Goal: Information Seeking & Learning: Learn about a topic

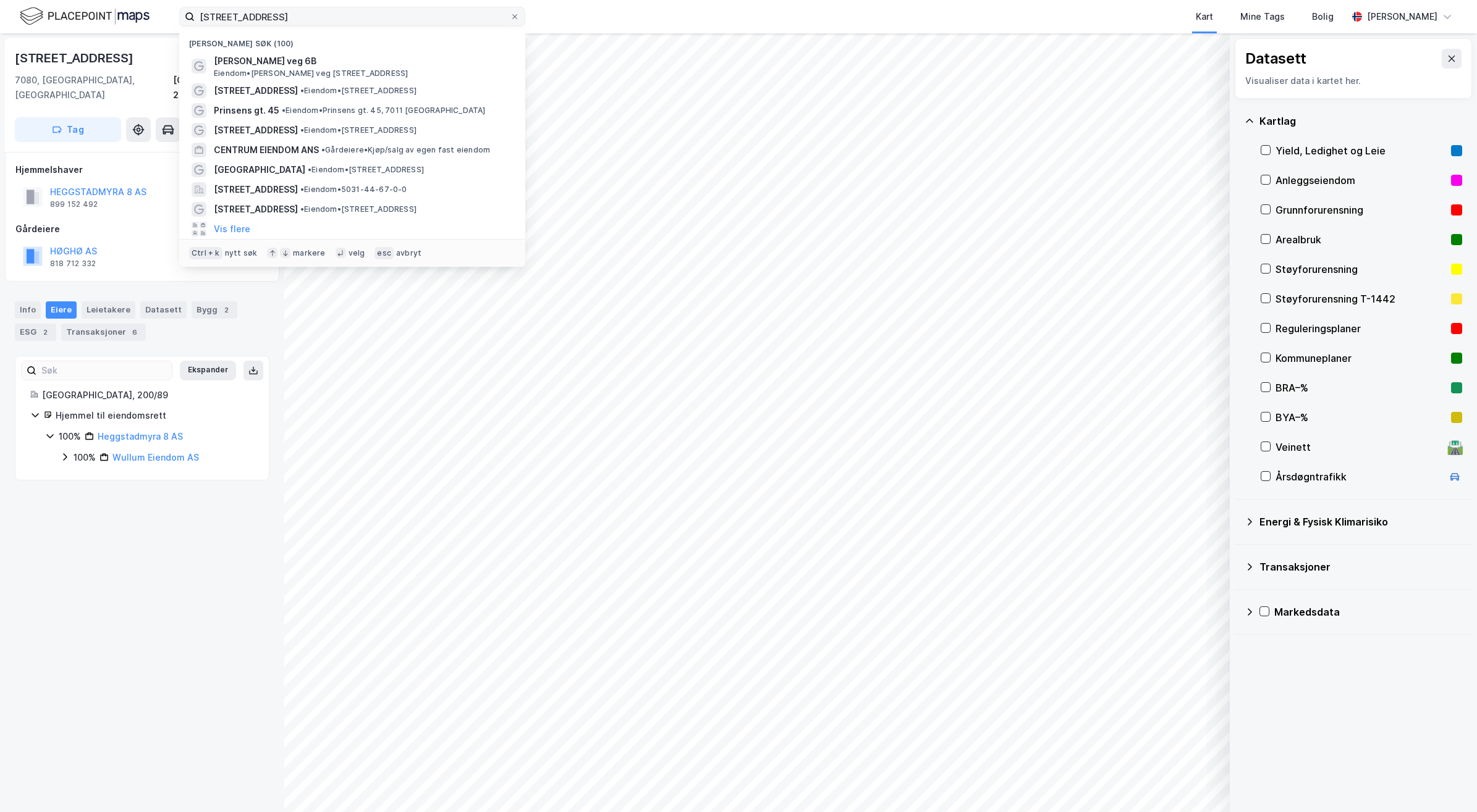
click at [239, 16] on input "[STREET_ADDRESS]" at bounding box center [352, 16] width 315 height 19
drag, startPoint x: 266, startPoint y: 19, endPoint x: 148, endPoint y: 14, distance: 118.1
click at [148, 14] on div "Heggstadmyra 8 Nylige søk (100) Paul Skolemesters veg 6B Eiendom • Paul Skoleme…" at bounding box center [738, 16] width 1477 height 34
type input "Margit Moes vei 2"
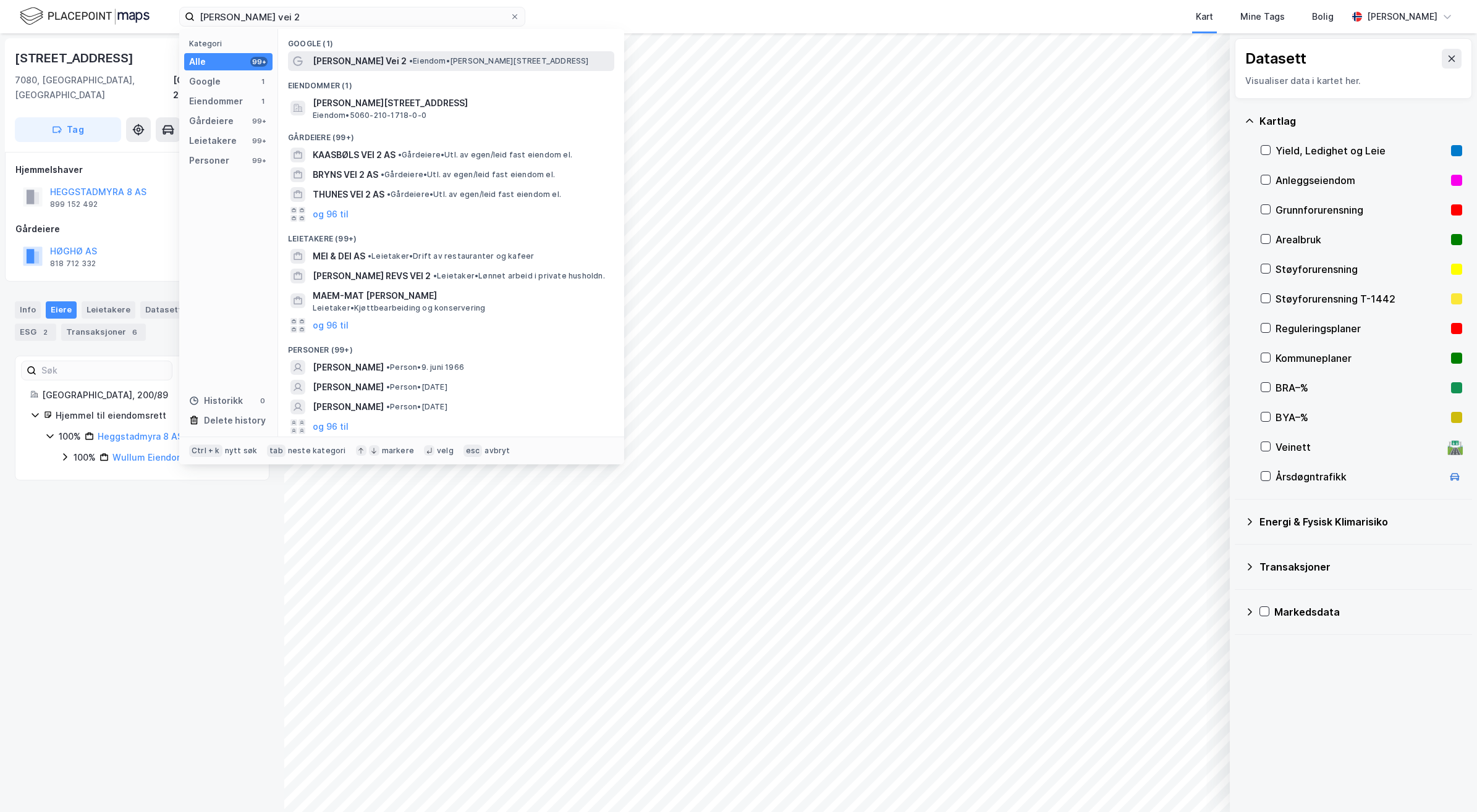
click at [347, 66] on span "[PERSON_NAME] Vei 2" at bounding box center [359, 61] width 94 height 15
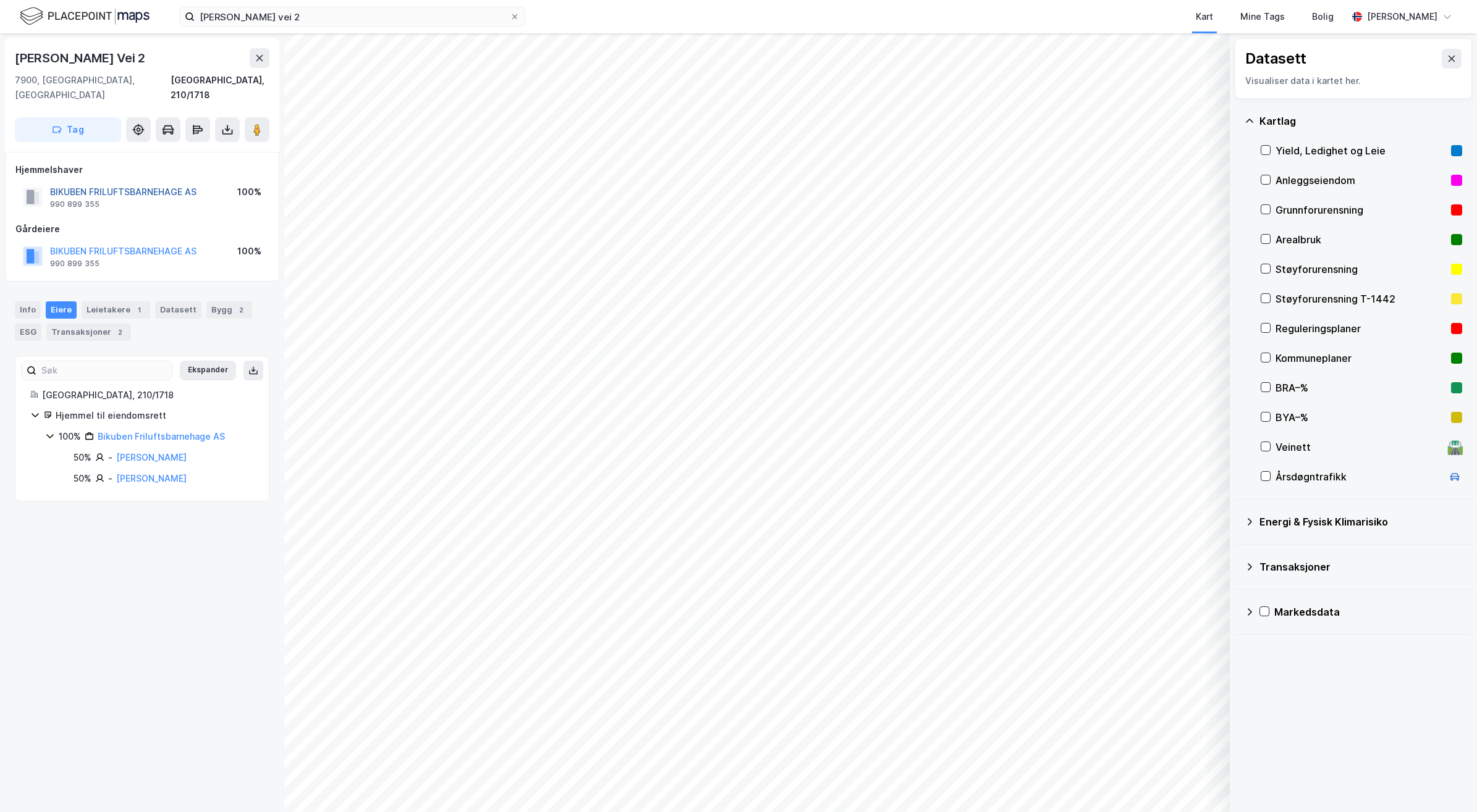
click at [0, 0] on button "BIKUBEN FRILUFTSBARNEHAGE AS" at bounding box center [0, 0] width 0 height 0
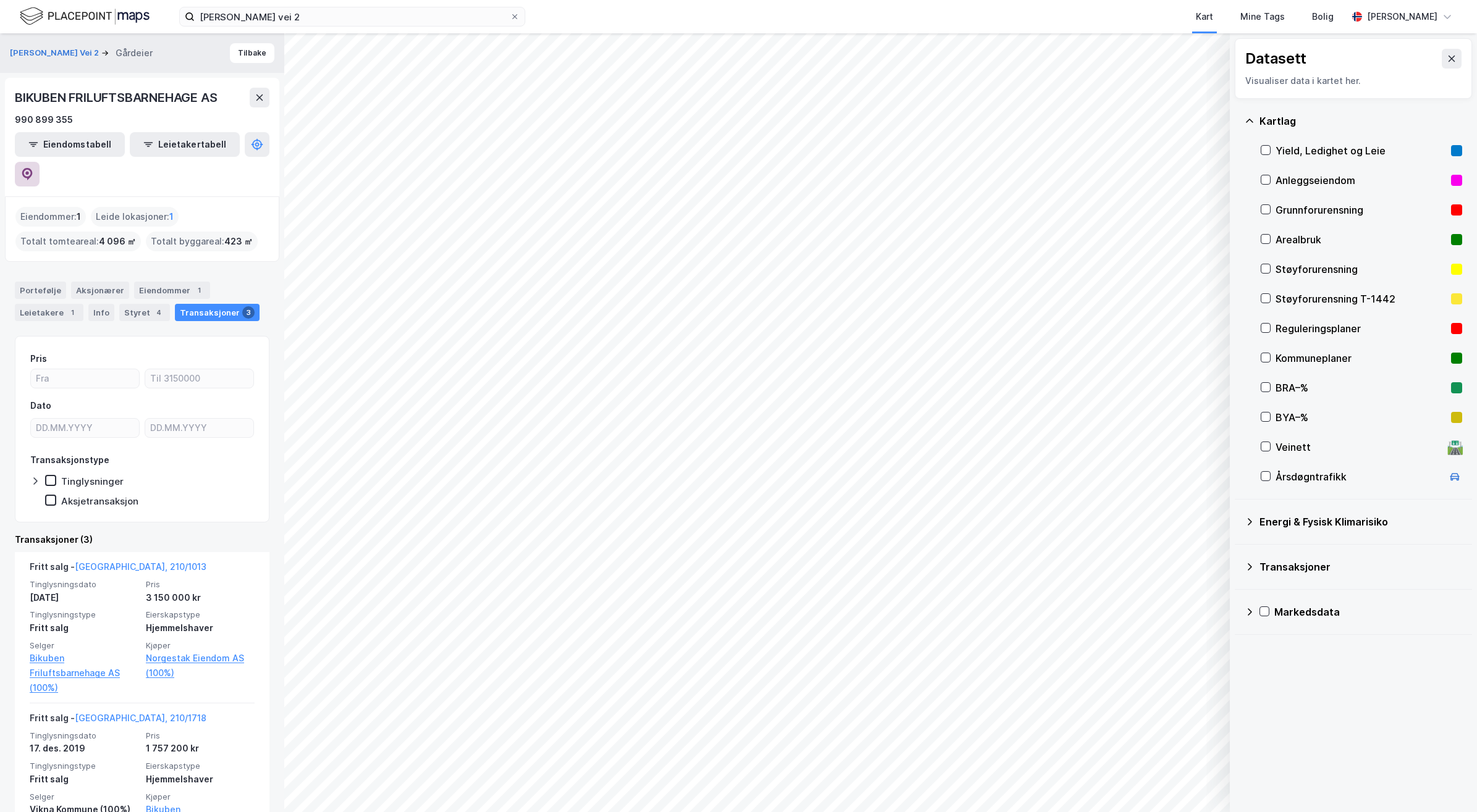
click at [34, 168] on icon at bounding box center [27, 174] width 12 height 12
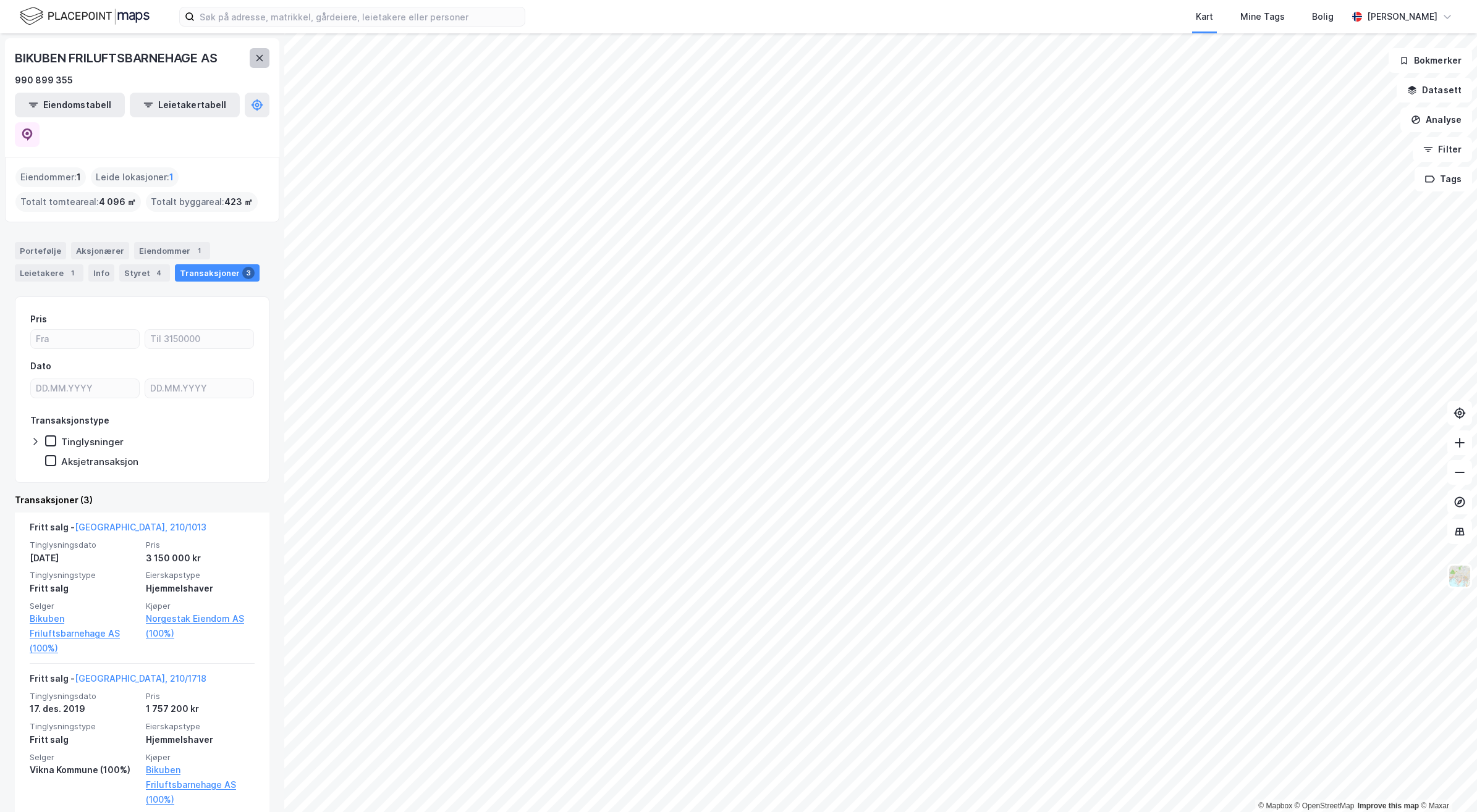
click at [257, 54] on icon at bounding box center [260, 58] width 10 height 10
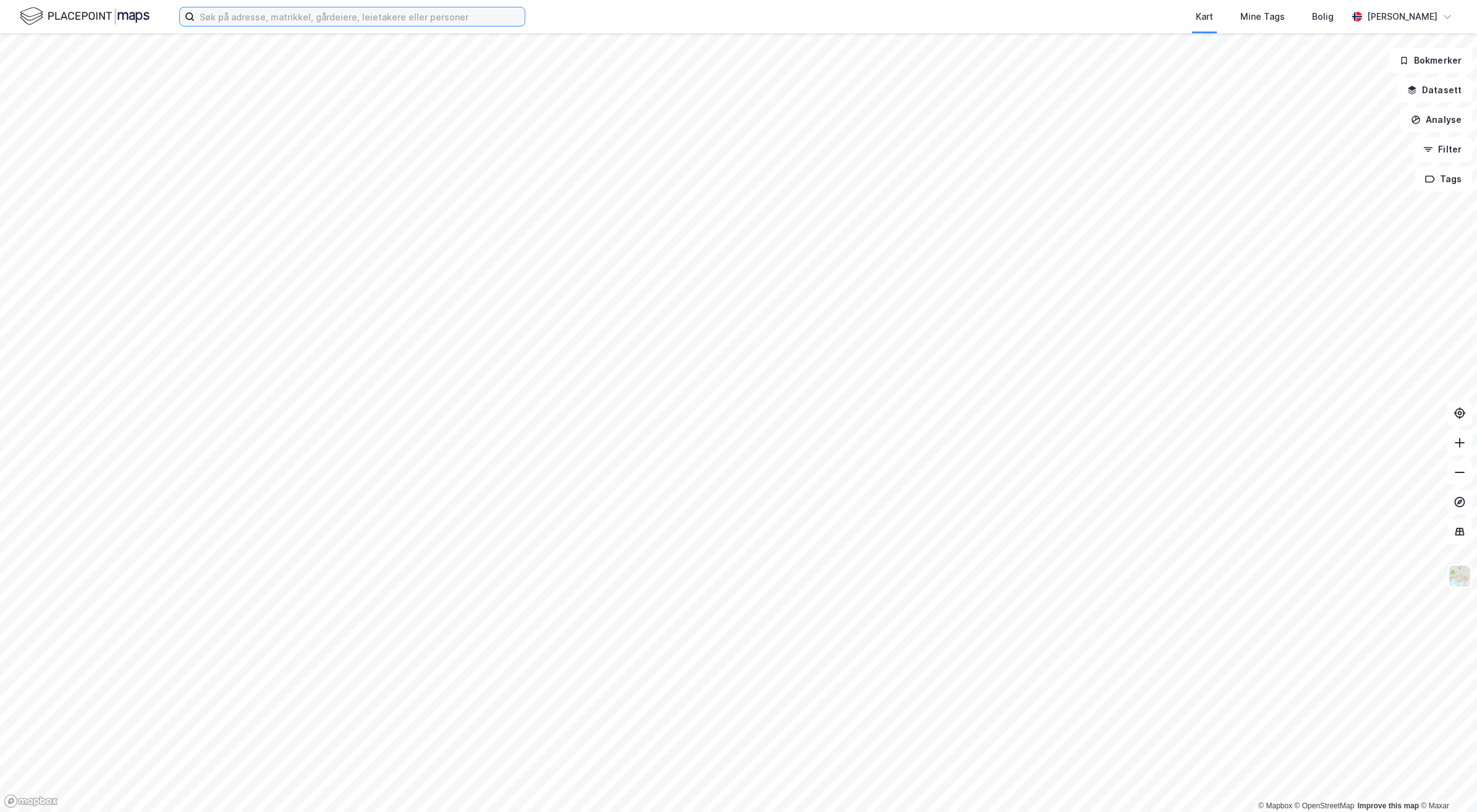
click at [263, 21] on input at bounding box center [359, 16] width 330 height 19
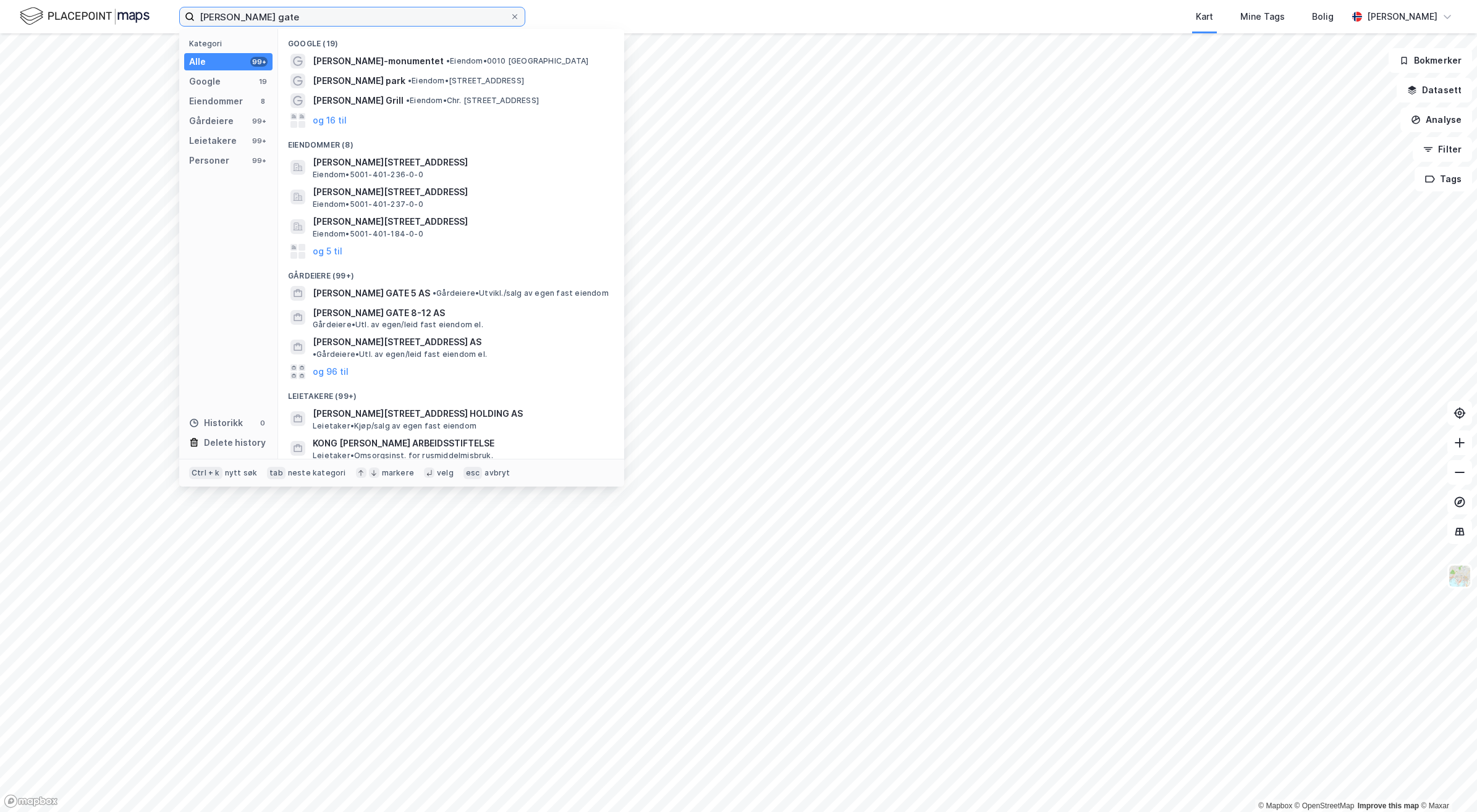
type input "Carl jhans gate"
click at [446, 167] on span "Carl Johans gate 10, 7010, TRONDHEIM, TRONDHEIM" at bounding box center [461, 162] width 297 height 15
